Goal: Check status: Check status

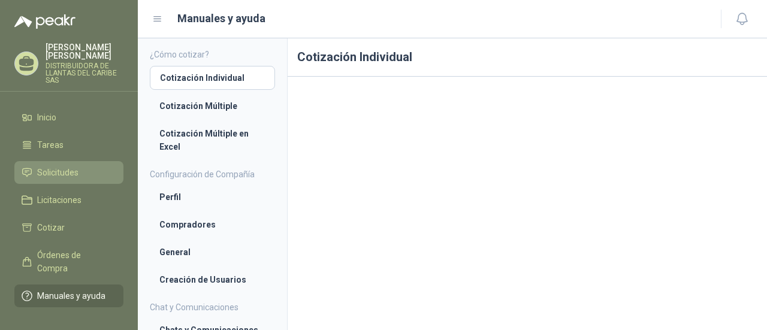
click at [90, 172] on li "Solicitudes" at bounding box center [69, 172] width 95 height 13
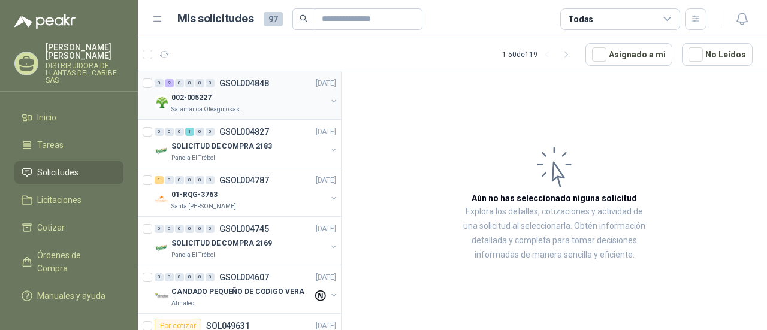
click at [249, 111] on div "Salamanca Oleaginosas SAS" at bounding box center [248, 110] width 155 height 10
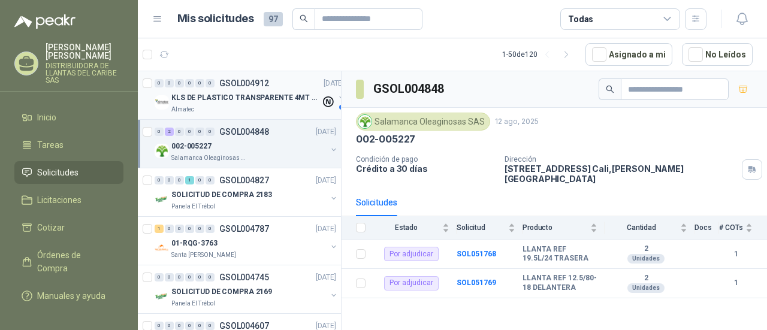
click at [244, 87] on div "0 0 0 0 0 0 GSOL004912 15/08/25" at bounding box center [250, 83] width 192 height 14
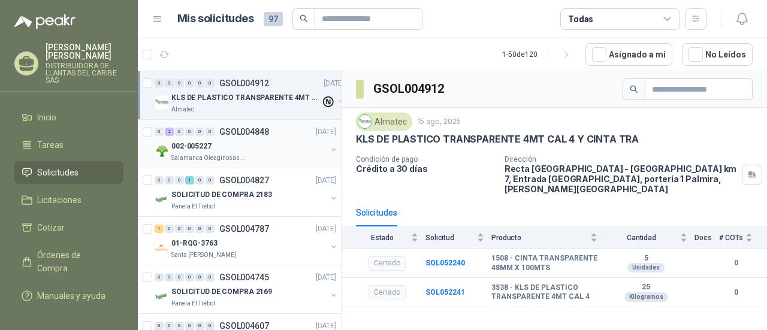
click at [235, 145] on div "002-005227" at bounding box center [248, 146] width 155 height 14
